Goal: Ask a question

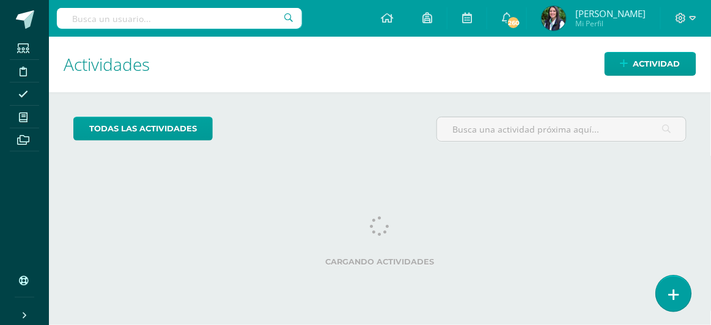
click at [671, 293] on icon at bounding box center [673, 295] width 11 height 14
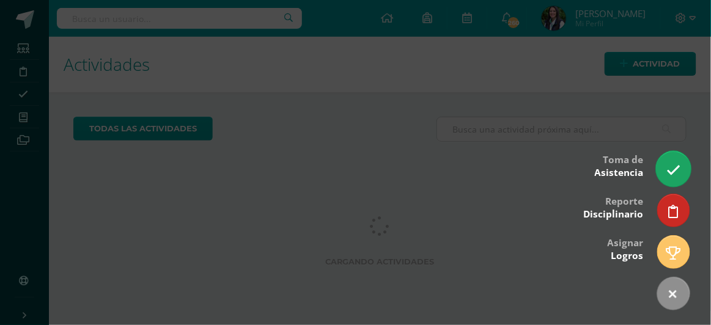
click at [671, 162] on link at bounding box center [673, 168] width 35 height 35
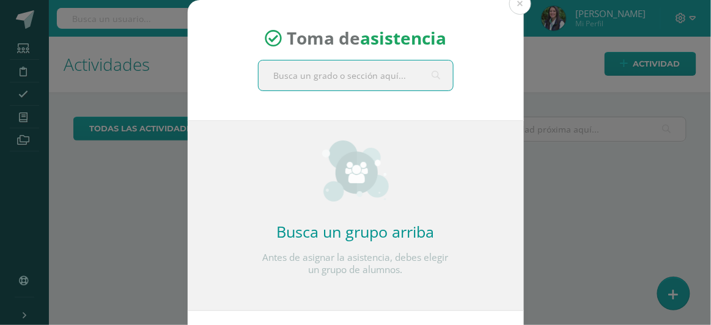
click at [293, 71] on input "text" at bounding box center [355, 75] width 194 height 30
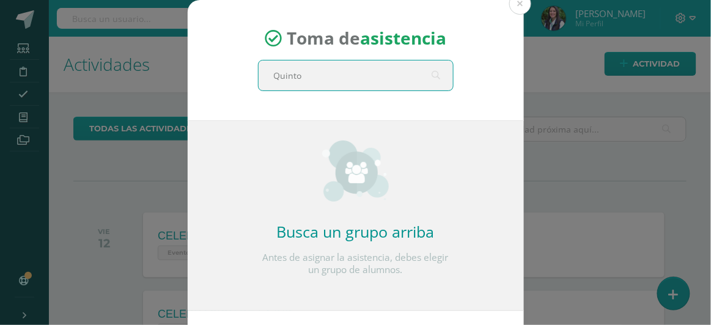
type input "[PERSON_NAME]"
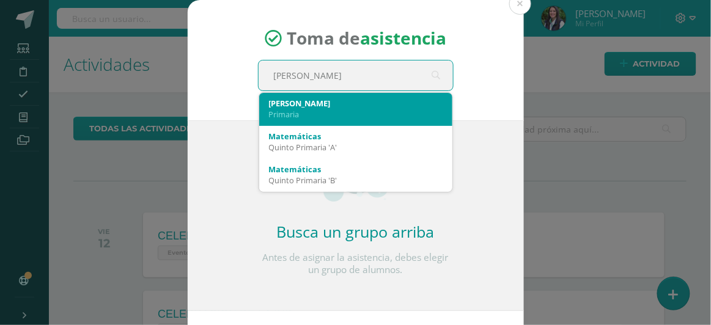
click at [282, 114] on div "Primaria" at bounding box center [356, 114] width 174 height 11
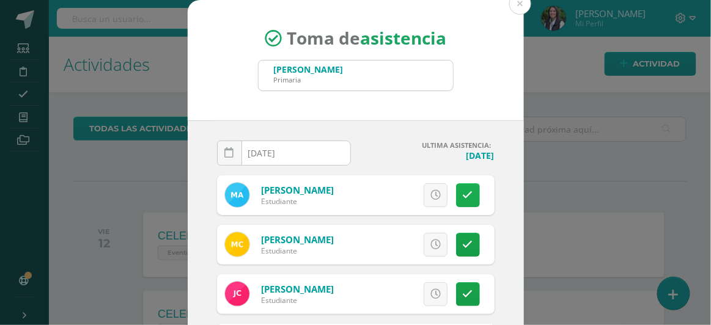
click at [461, 190] on link at bounding box center [468, 195] width 24 height 24
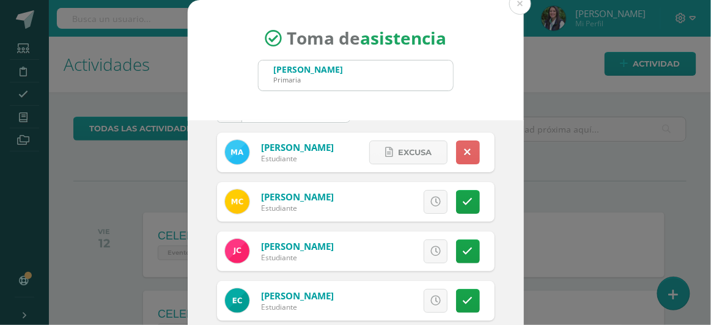
scroll to position [44, 0]
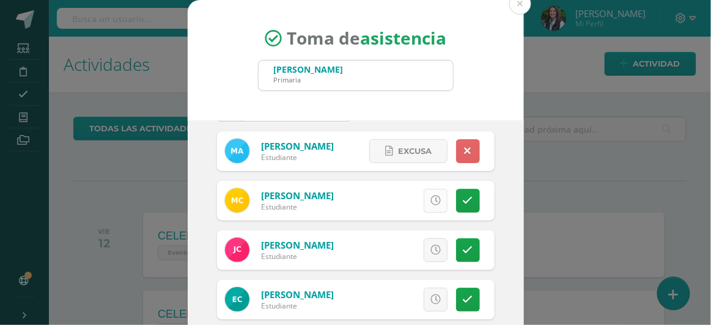
click at [423, 205] on link at bounding box center [435, 201] width 24 height 24
click at [430, 248] on icon at bounding box center [435, 250] width 10 height 10
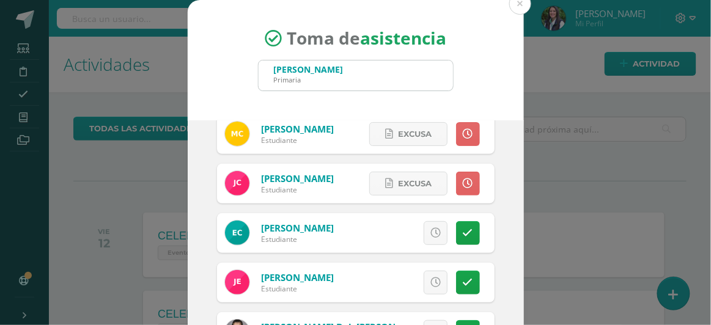
scroll to position [0, 0]
